Goal: Download file/media

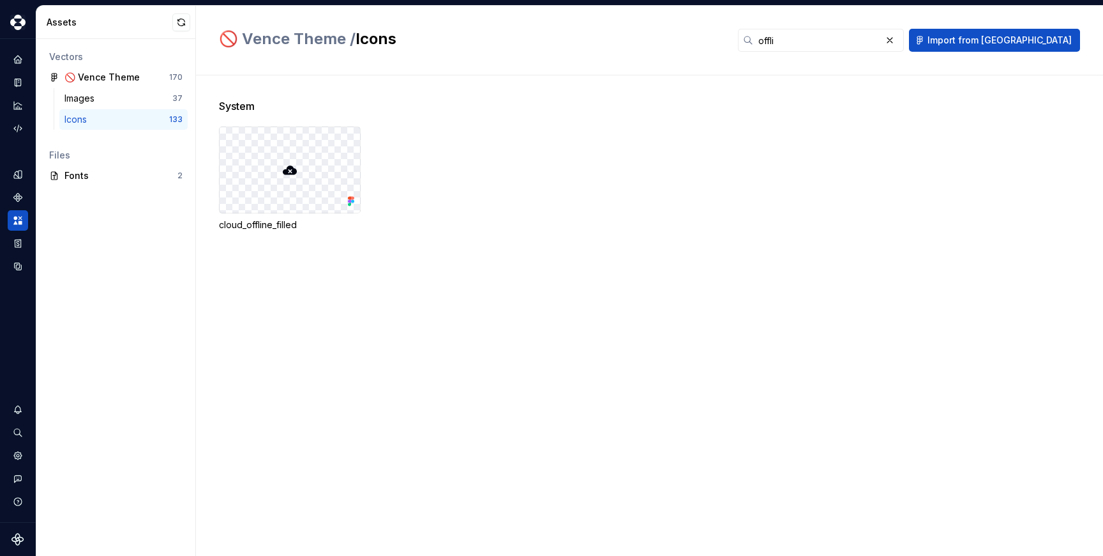
click at [463, 190] on div "cloud_offline_filled" at bounding box center [661, 178] width 884 height 105
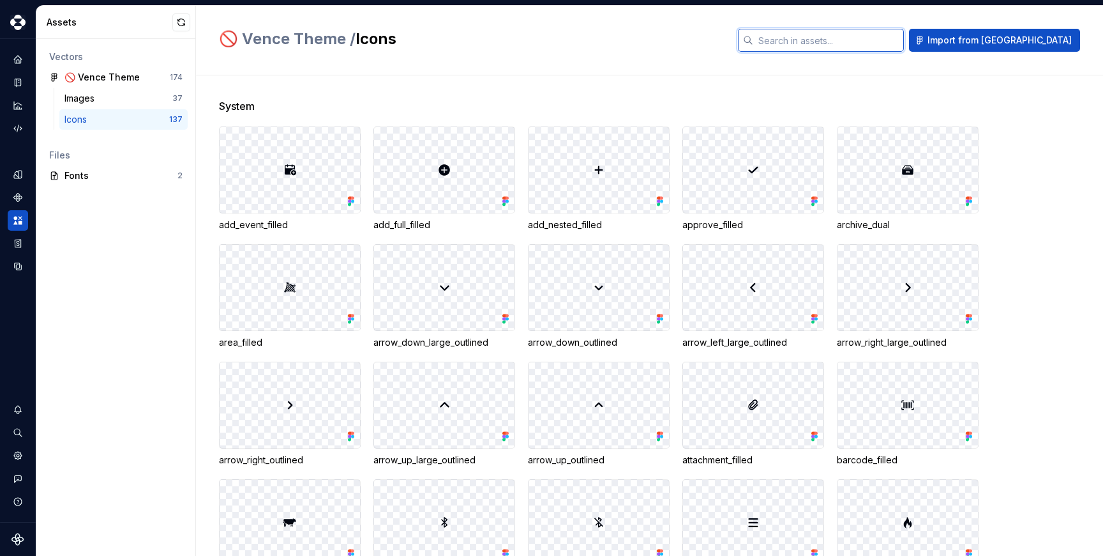
click at [874, 40] on input "text" at bounding box center [829, 40] width 151 height 23
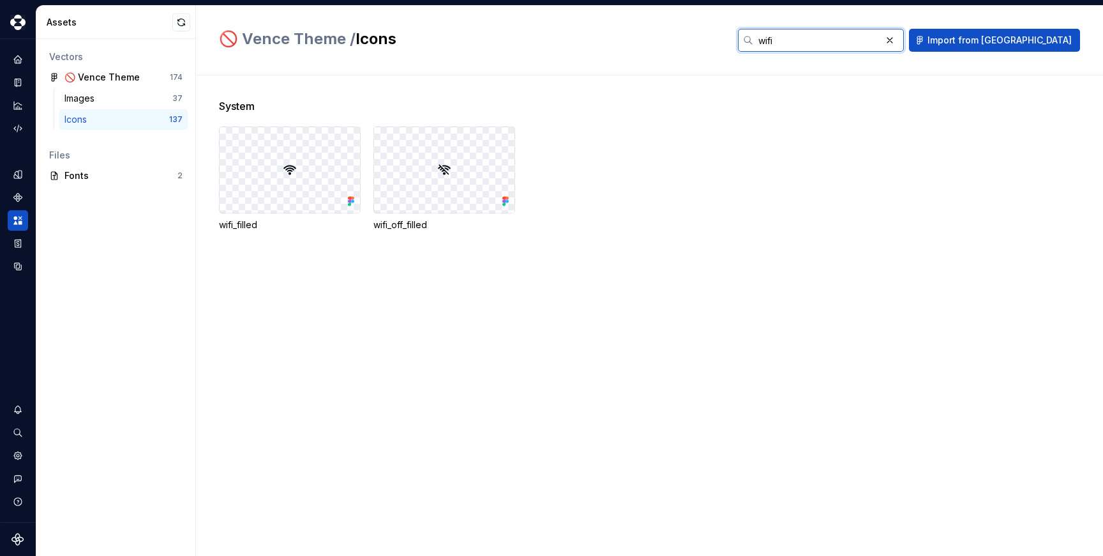
type input "wifi"
click at [744, 202] on div "wifi_filled wifi_off_filled" at bounding box center [661, 178] width 884 height 105
click at [19, 127] on icon "Code automation" at bounding box center [17, 128] width 11 height 11
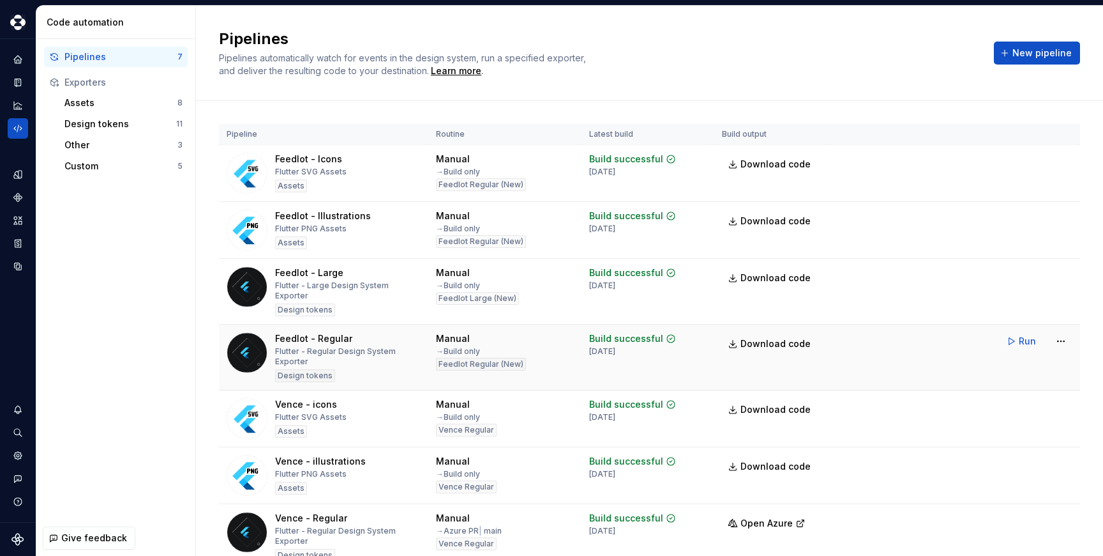
scroll to position [53, 0]
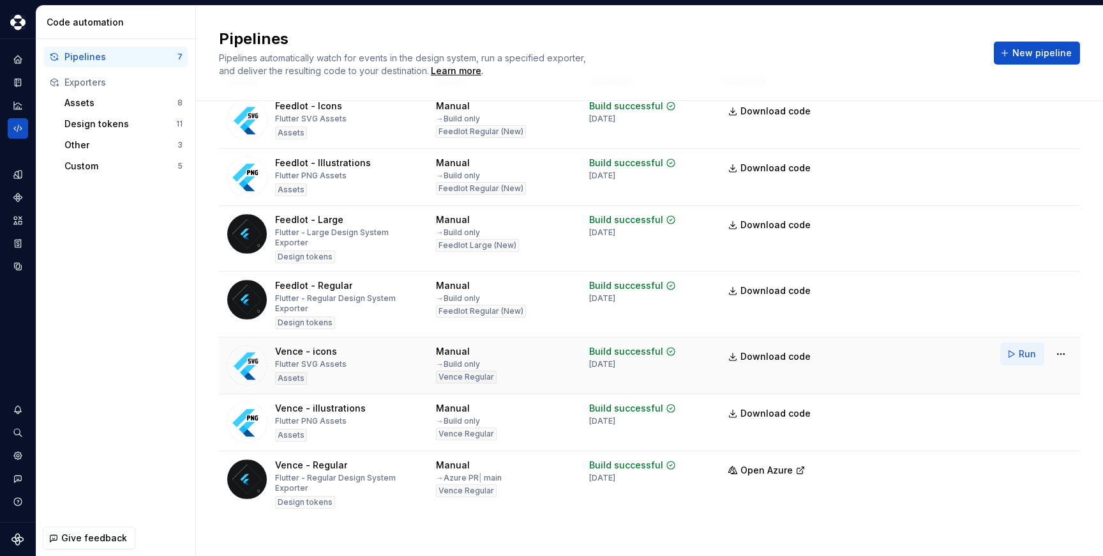
click at [1022, 347] on span "Run" at bounding box center [1027, 353] width 17 height 13
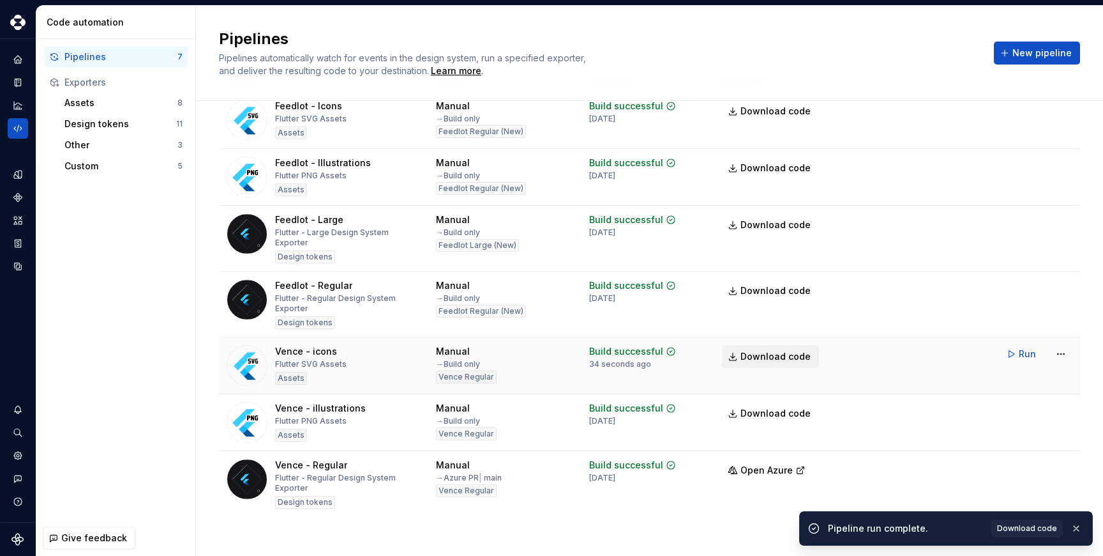
click at [792, 350] on span "Download code" at bounding box center [776, 356] width 70 height 13
